Goal: Information Seeking & Learning: Check status

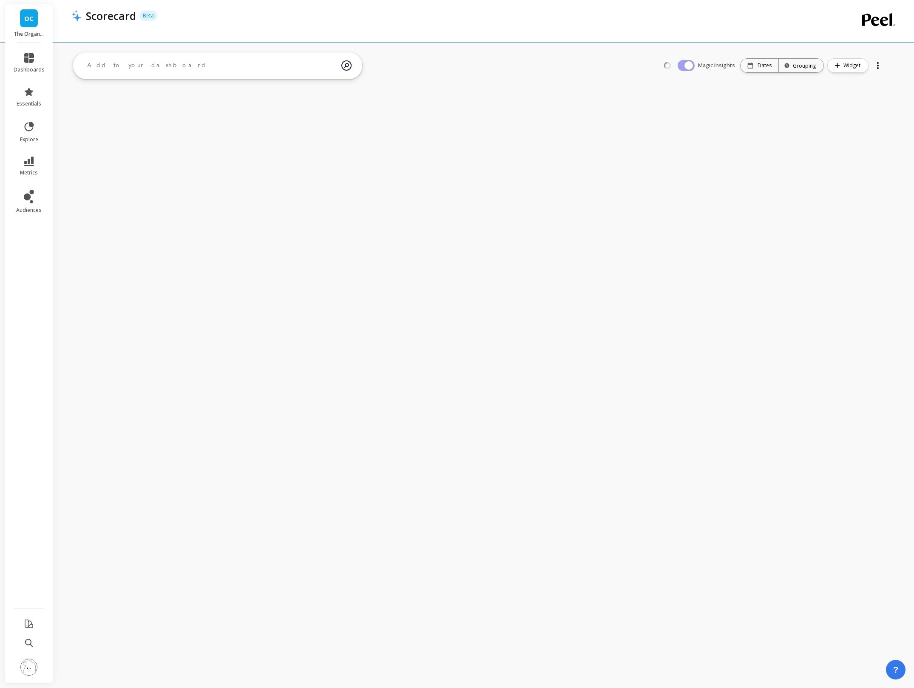
click at [141, 67] on textarea at bounding box center [210, 65] width 261 height 23
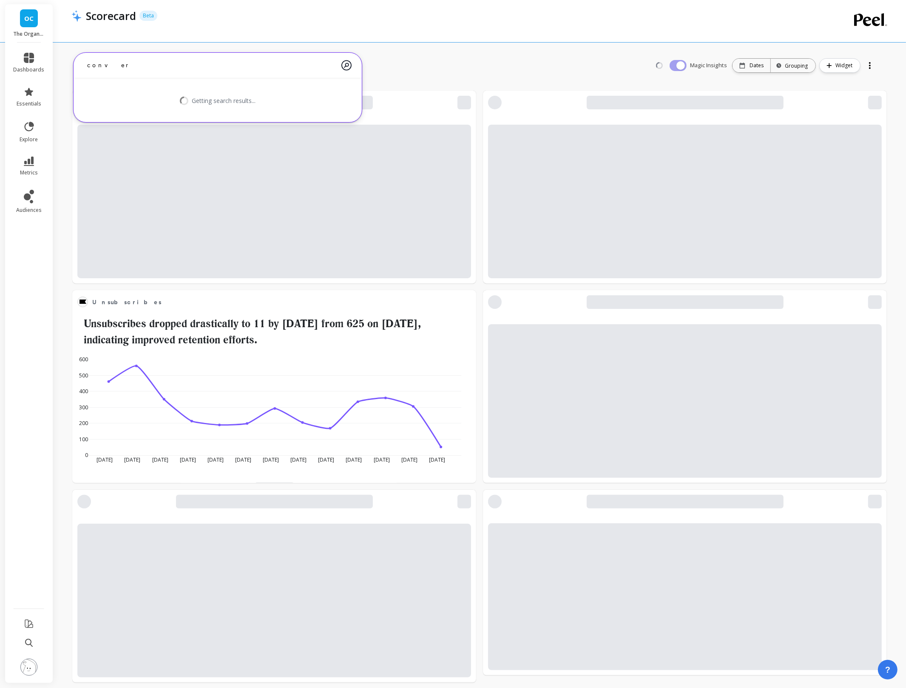
type textarea "convers"
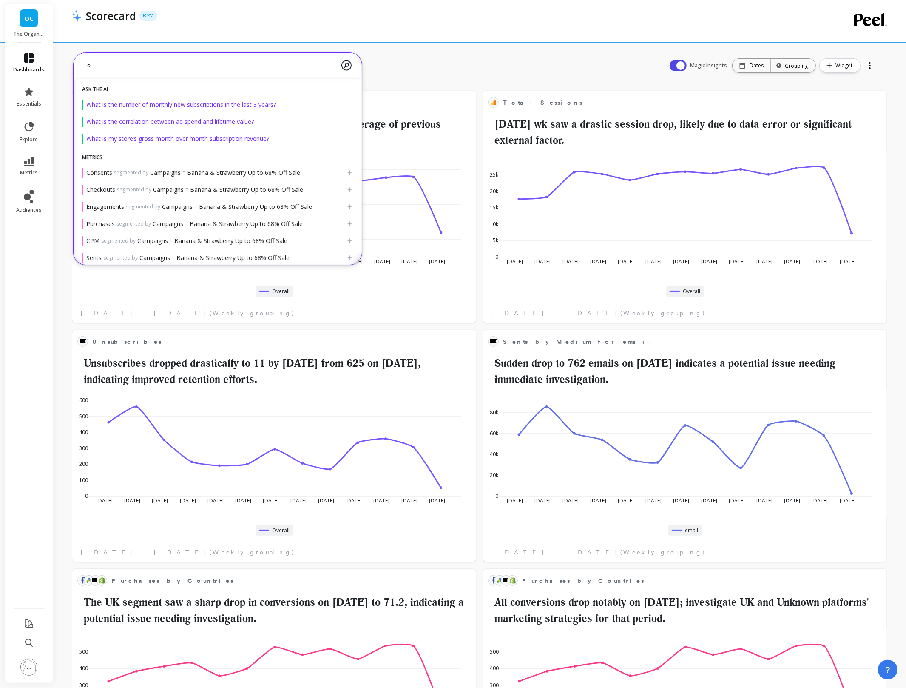
scroll to position [226, 370]
type textarea "o"
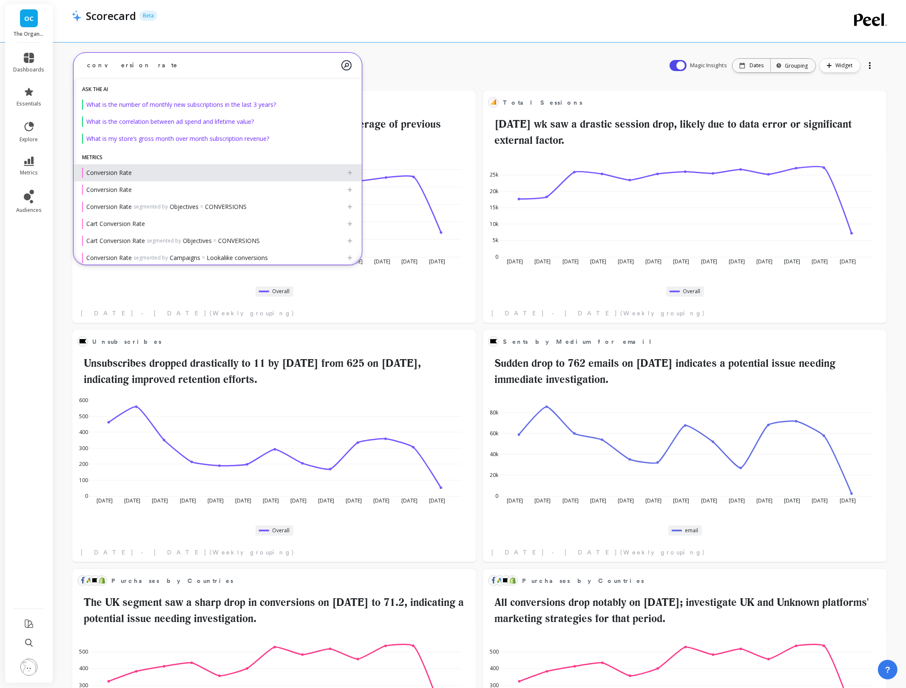
type textarea "conversion rate"
click at [142, 177] on div "Conversion Rate" at bounding box center [214, 173] width 265 height 10
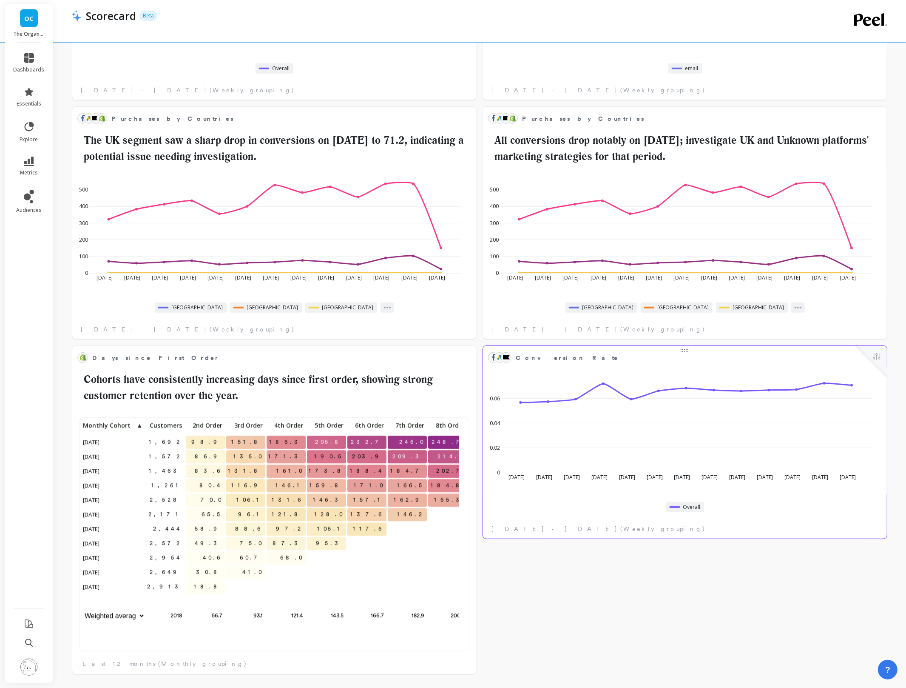
click at [675, 495] on div "[DATE] May [DATE] [DATE] [DATE] Jun [DATE] [DATE] [DATE] [DATE] [DATE] [DATE] […" at bounding box center [685, 451] width 404 height 173
click at [876, 357] on button at bounding box center [877, 357] width 10 height 12
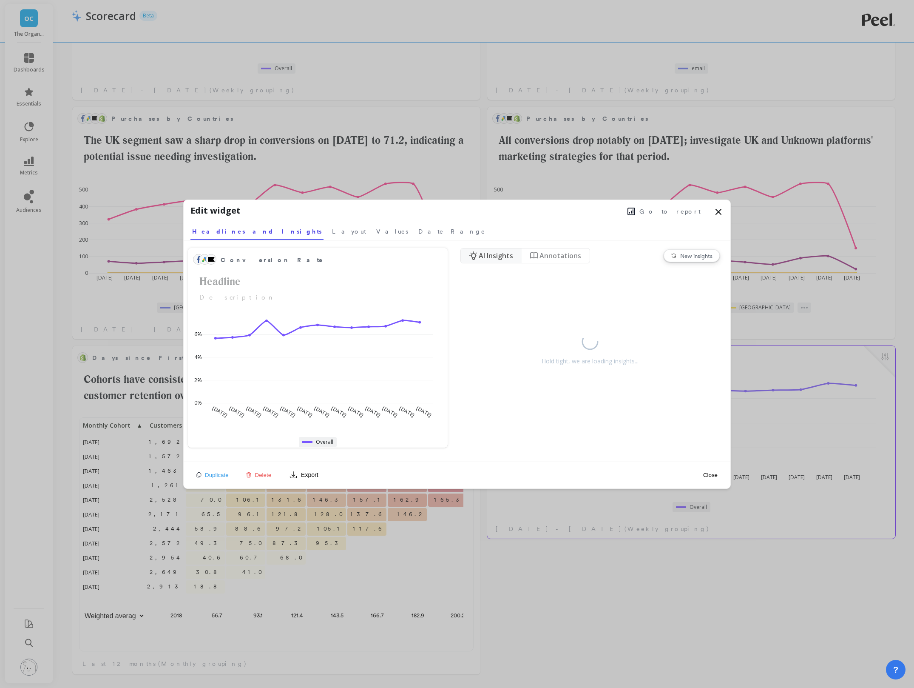
scroll to position [226, 374]
click at [680, 216] on button "Go to report" at bounding box center [664, 211] width 78 height 11
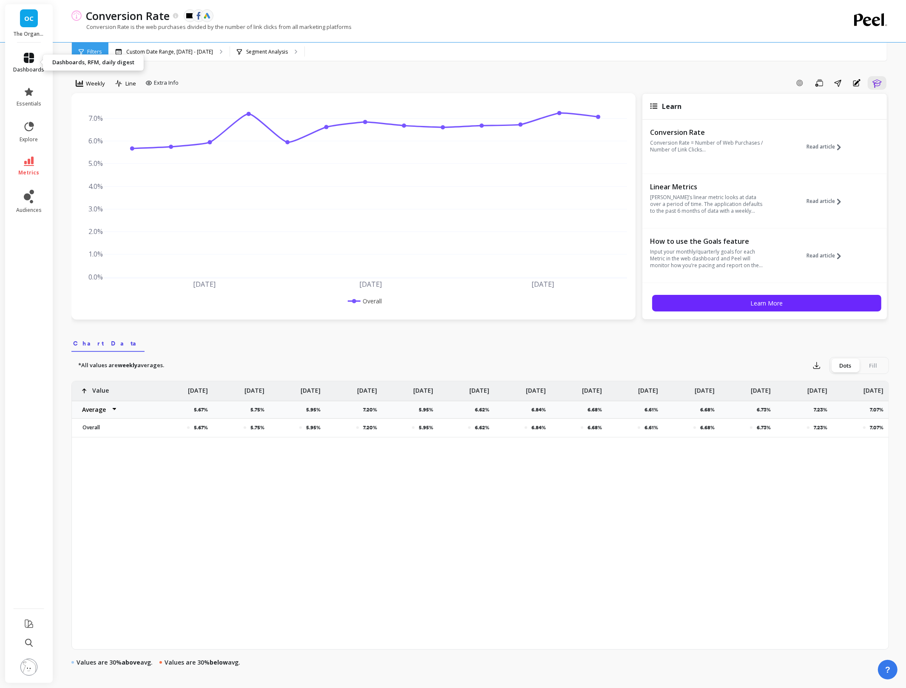
click at [25, 59] on icon at bounding box center [29, 58] width 10 height 10
